Goal: Transaction & Acquisition: Purchase product/service

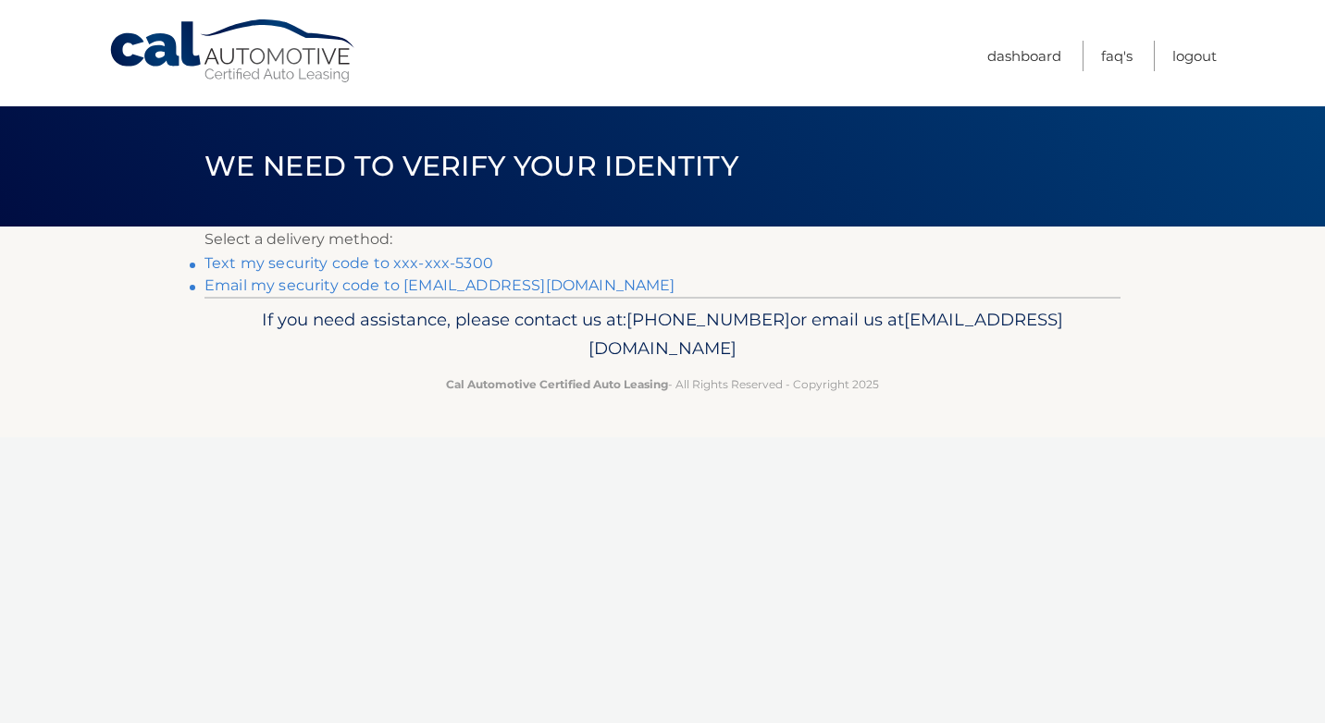
click at [367, 260] on link "Text my security code to xxx-xxx-5300" at bounding box center [348, 263] width 289 height 18
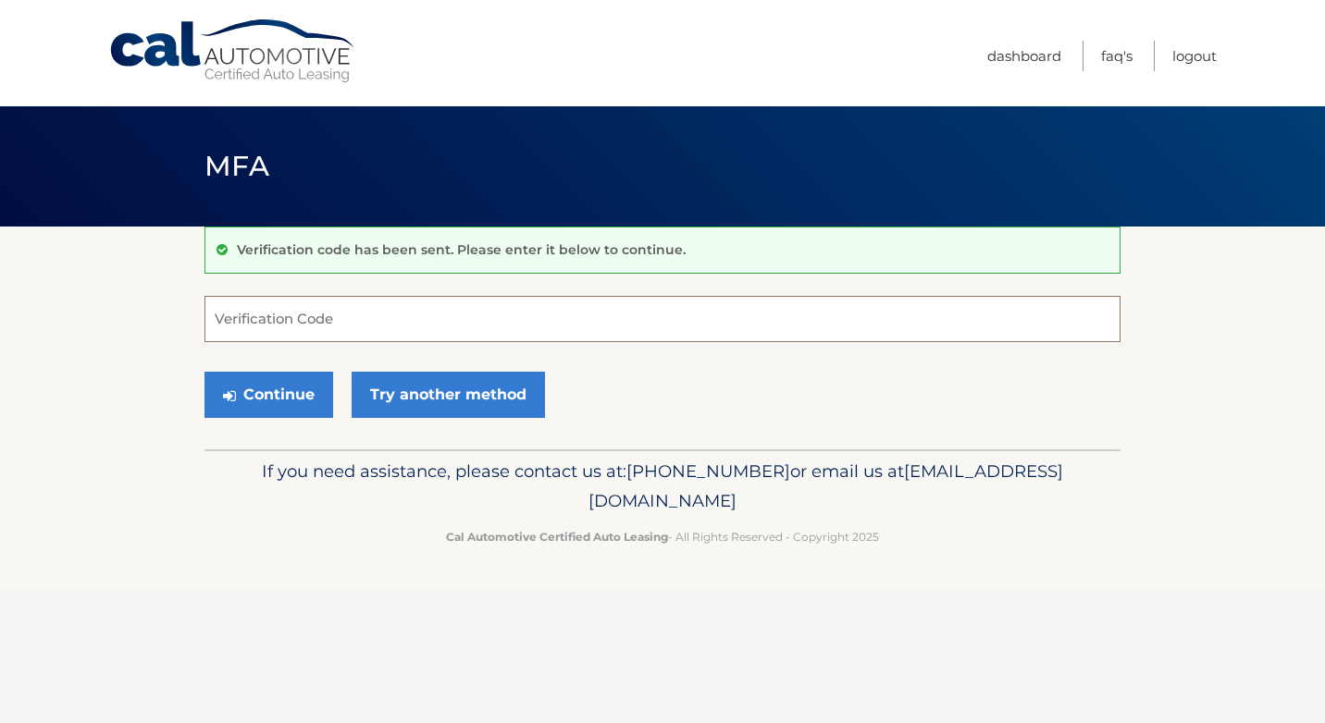
click at [401, 310] on input "Verification Code" at bounding box center [662, 319] width 916 height 46
type input "242589"
click at [301, 395] on button "Continue" at bounding box center [268, 395] width 129 height 46
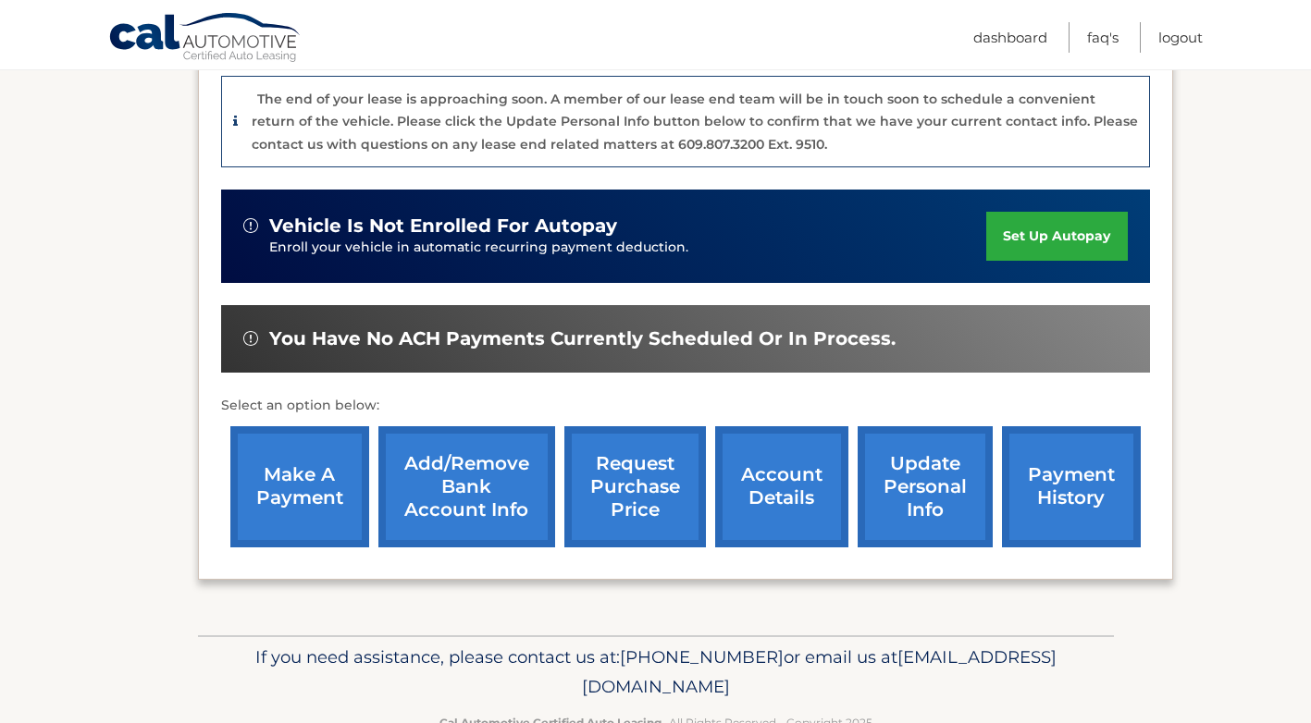
scroll to position [538, 0]
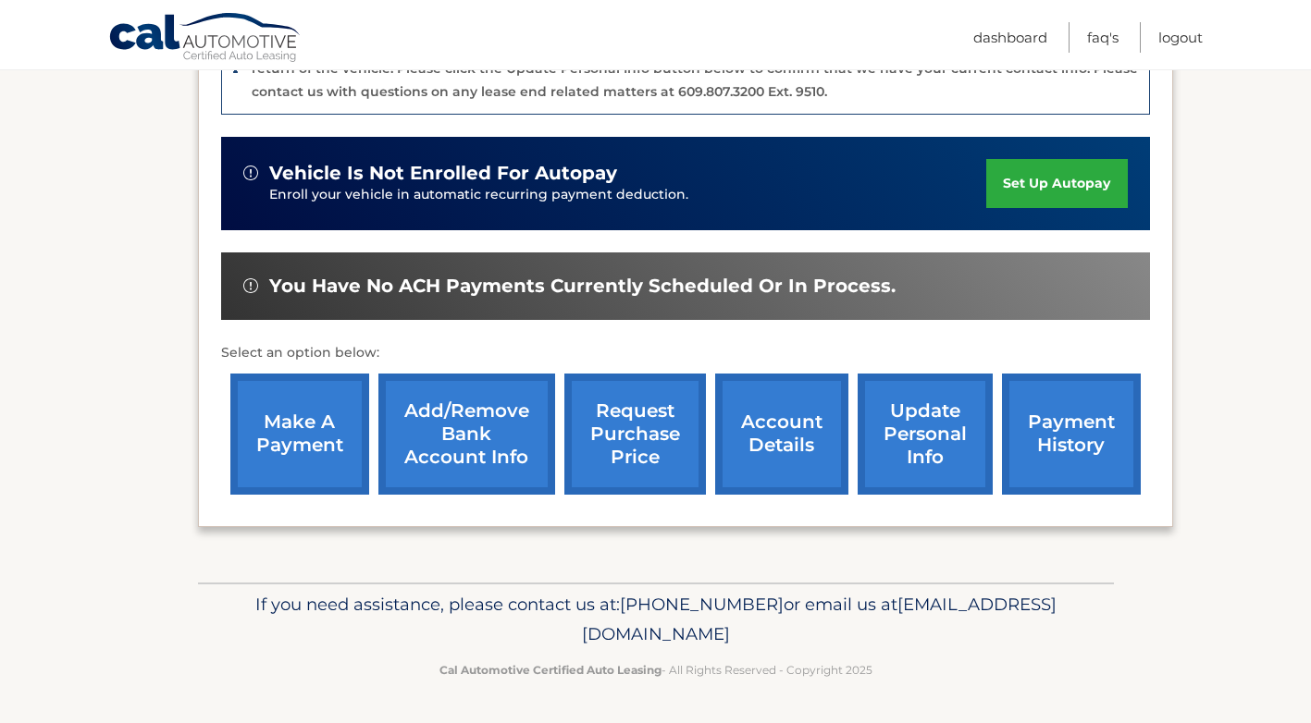
click at [290, 451] on link "make a payment" at bounding box center [299, 434] width 139 height 121
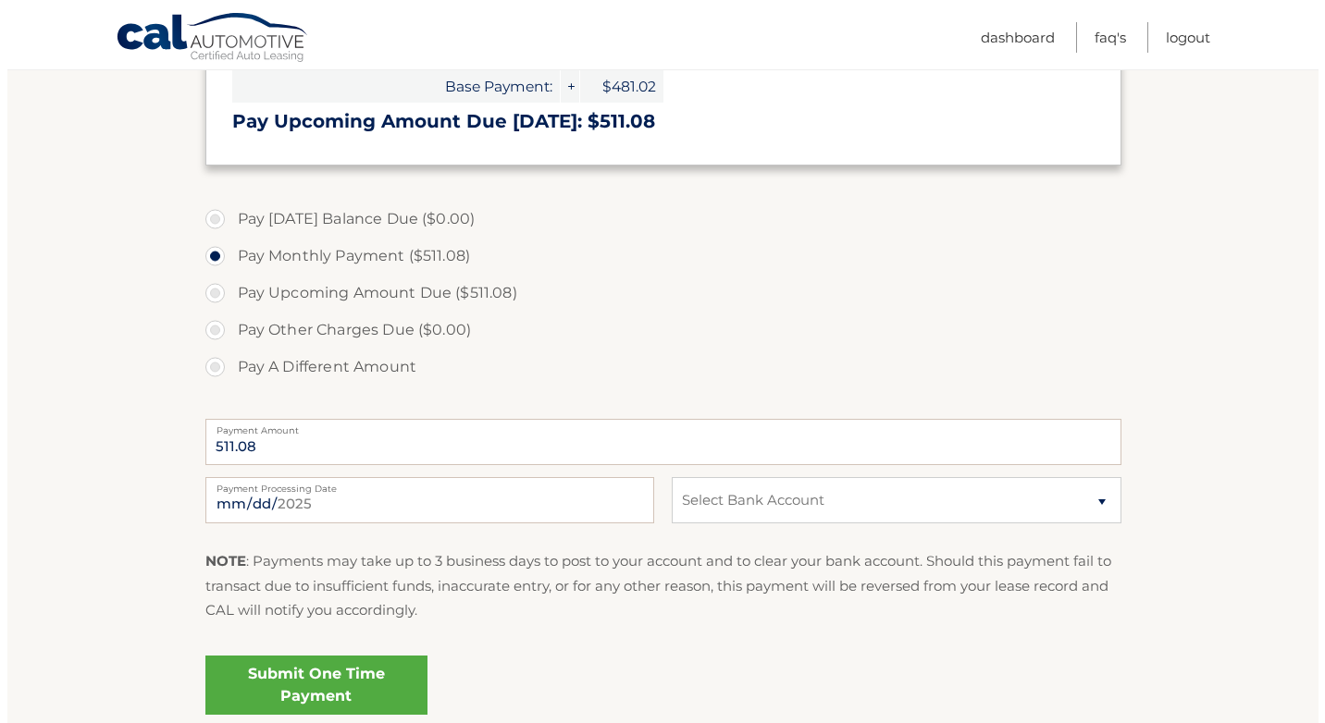
scroll to position [463, 0]
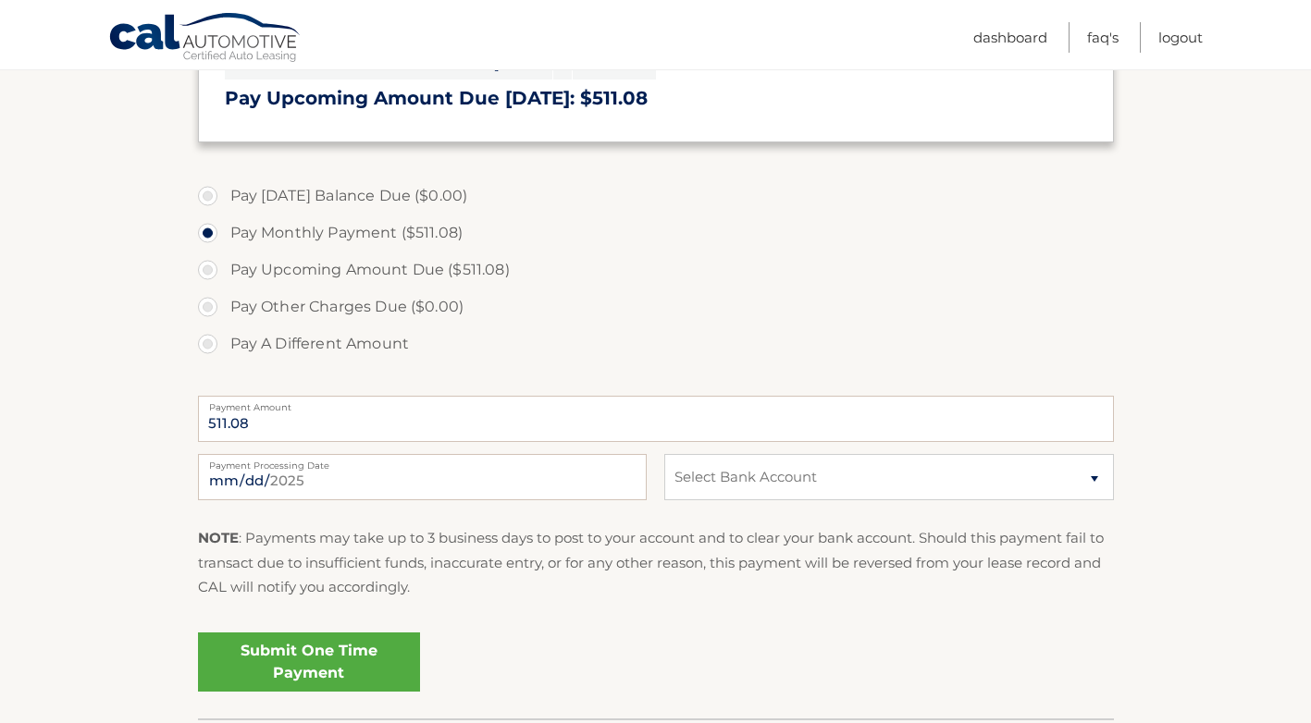
click at [212, 348] on label "Pay A Different Amount" at bounding box center [656, 344] width 916 height 37
click at [212, 348] on input "Pay A Different Amount" at bounding box center [214, 341] width 19 height 30
radio input "true"
type input "1533.25"
click at [1093, 475] on select "Select Bank Account Checking BANK OF AMERICA, N.A. *****0247 Checking CITIZENS …" at bounding box center [888, 477] width 449 height 46
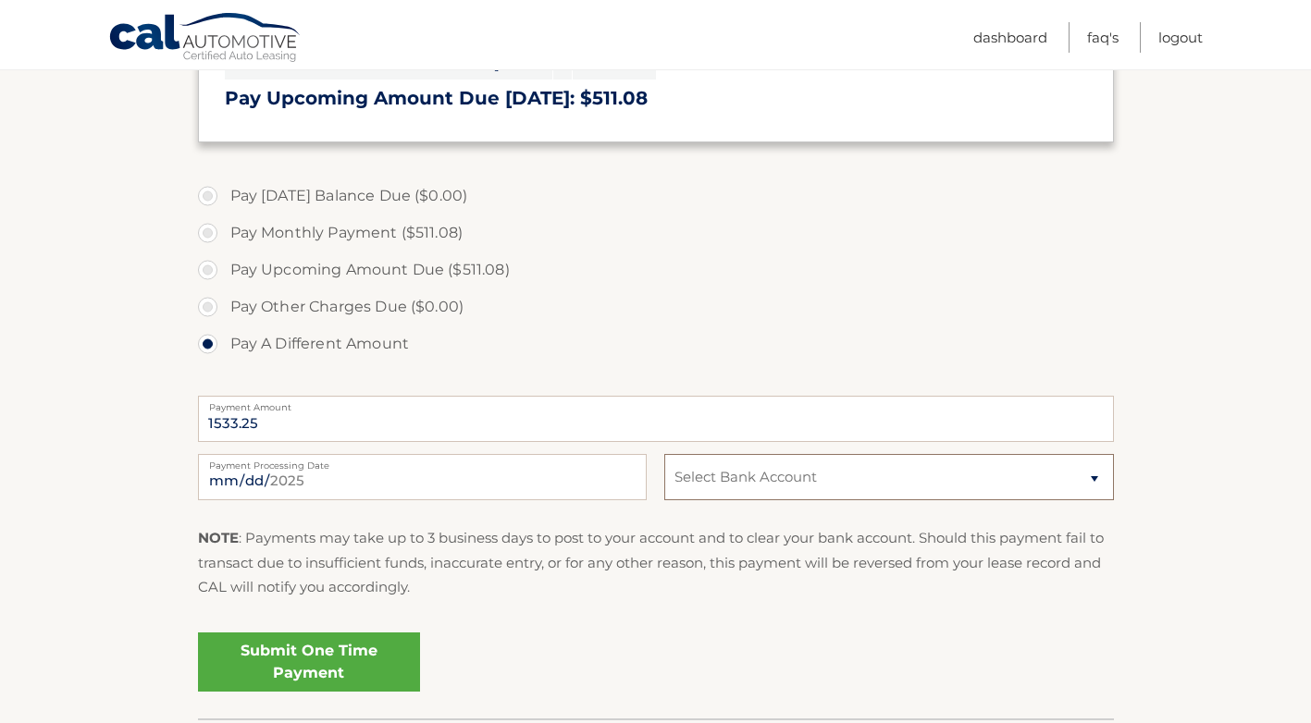
select select "MTY2YzA3ZTUtMjY3NS00ZTUwLThkMjktM2FjYWNjY2JhNzUx"
click at [664, 454] on select "Select Bank Account Checking BANK OF AMERICA, N.A. *****0247 Checking CITIZENS …" at bounding box center [888, 477] width 449 height 46
click at [359, 660] on link "Submit One Time Payment" at bounding box center [309, 662] width 222 height 59
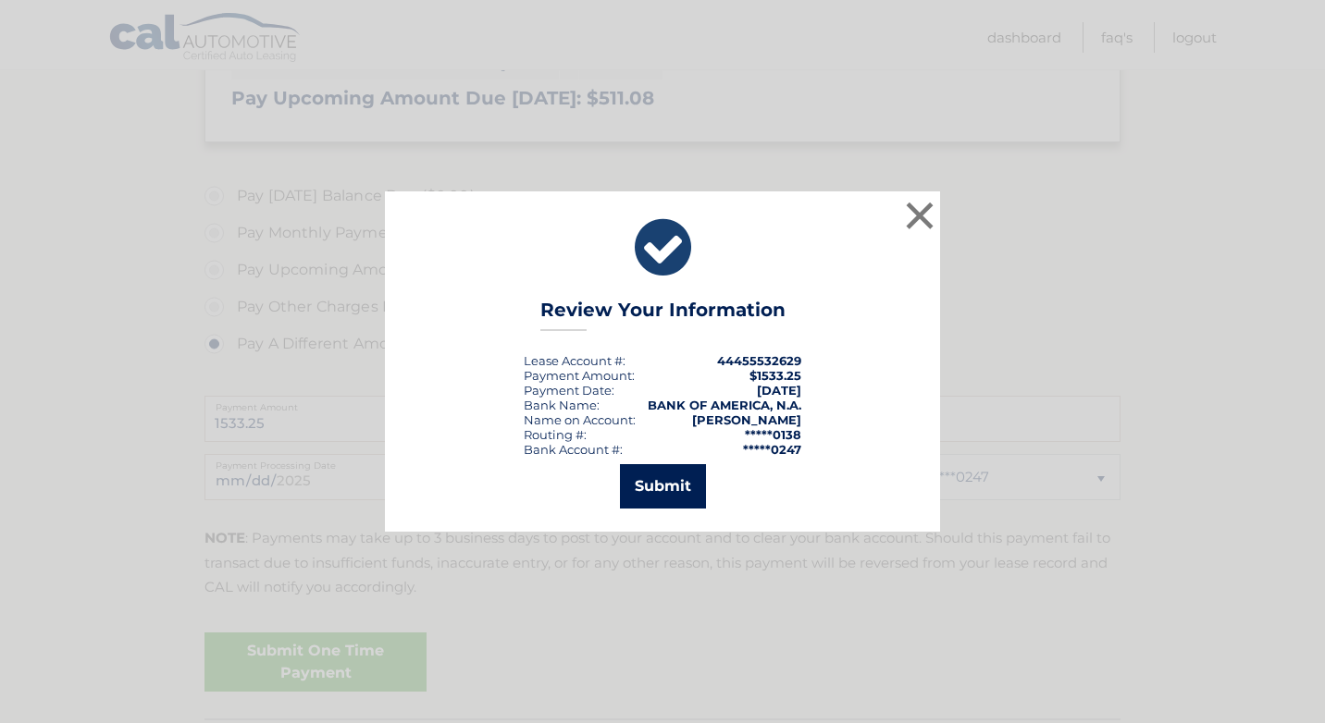
click at [661, 490] on button "Submit" at bounding box center [663, 486] width 86 height 44
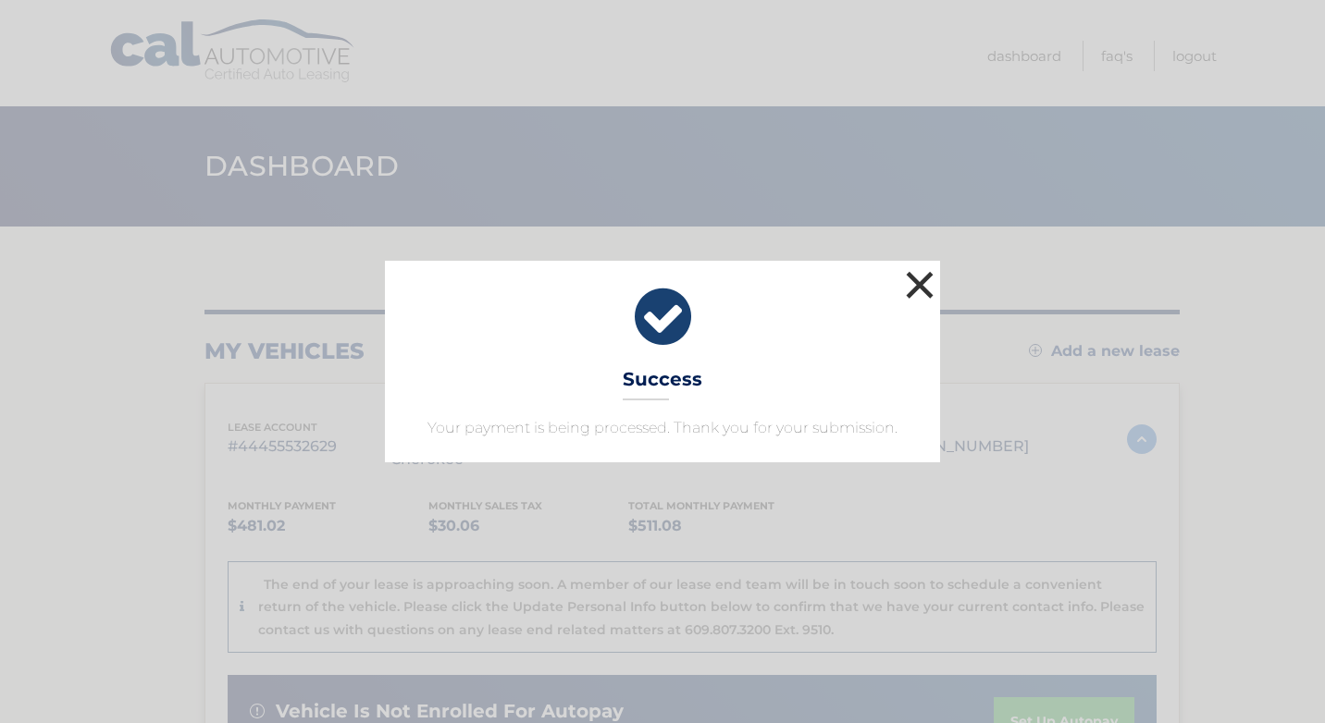
click at [910, 288] on button "×" at bounding box center [919, 284] width 37 height 37
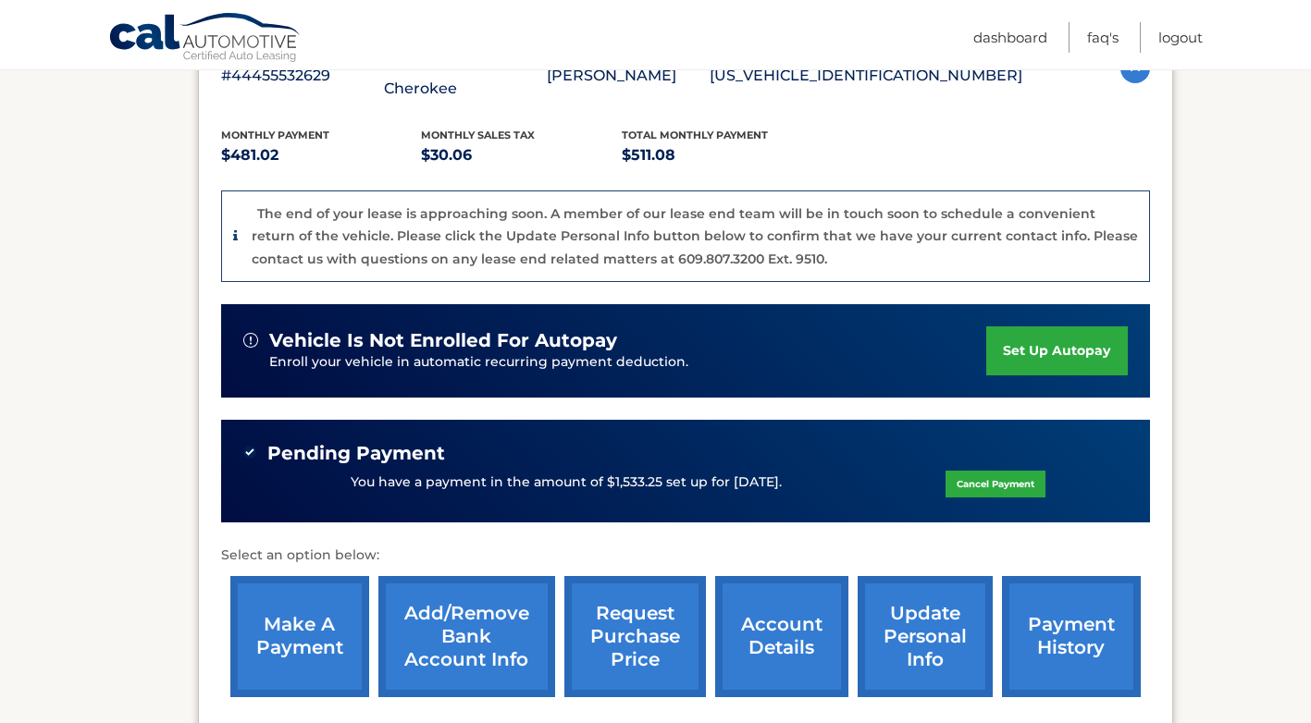
scroll to position [370, 0]
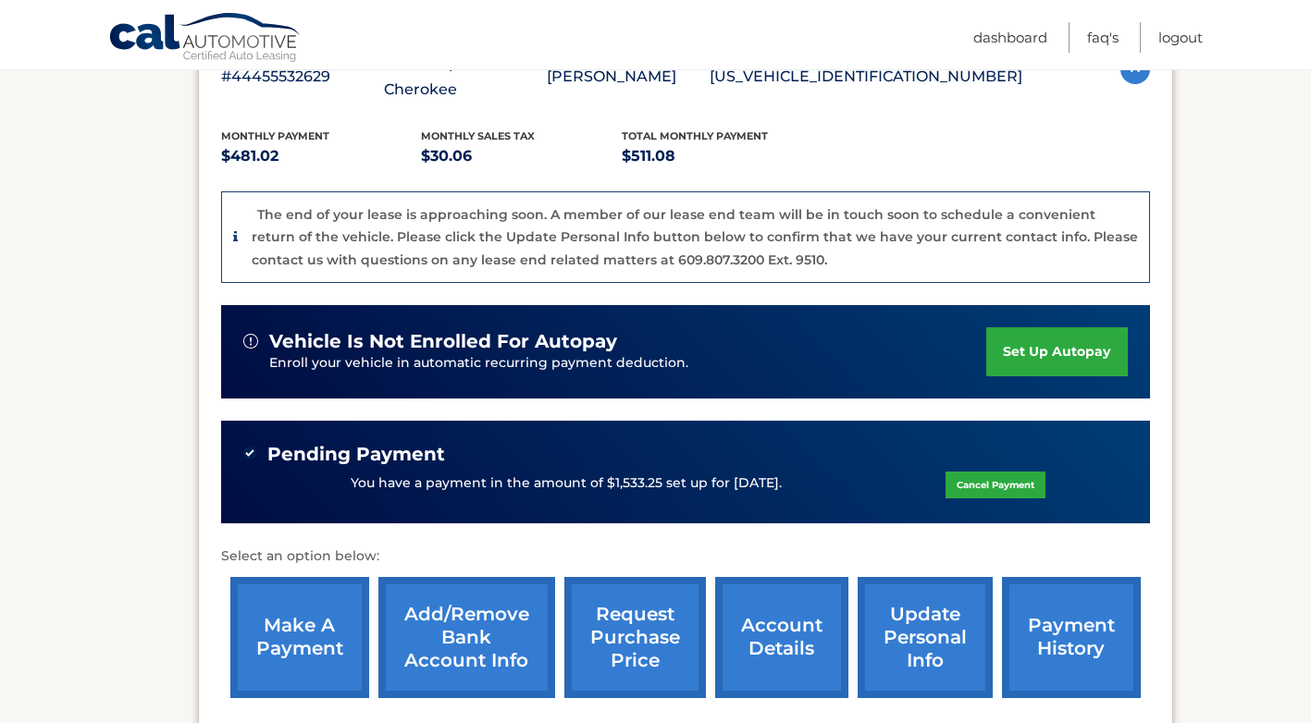
drag, startPoint x: 1271, startPoint y: 0, endPoint x: 30, endPoint y: 297, distance: 1276.5
click at [30, 297] on section "my vehicles Add a new lease lease account #44455532629 vehicle 2022 Jeep Grand …" at bounding box center [655, 322] width 1311 height 930
